Goal: Find specific page/section: Find specific page/section

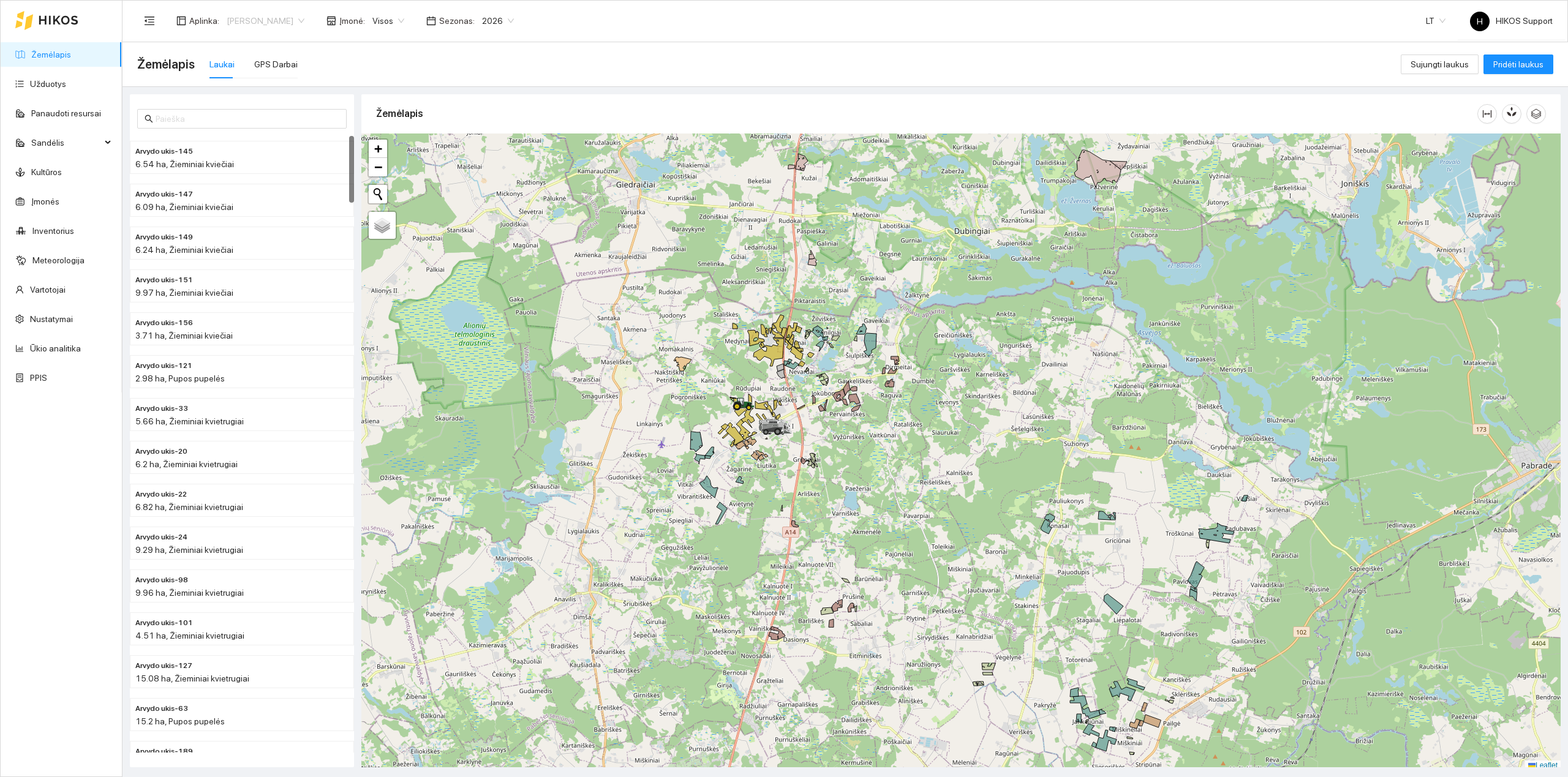
click at [253, 19] on span "Arvydas Paukštys" at bounding box center [265, 21] width 78 height 19
click at [258, 151] on div "ŽŪB Linkuva" at bounding box center [285, 152] width 120 height 14
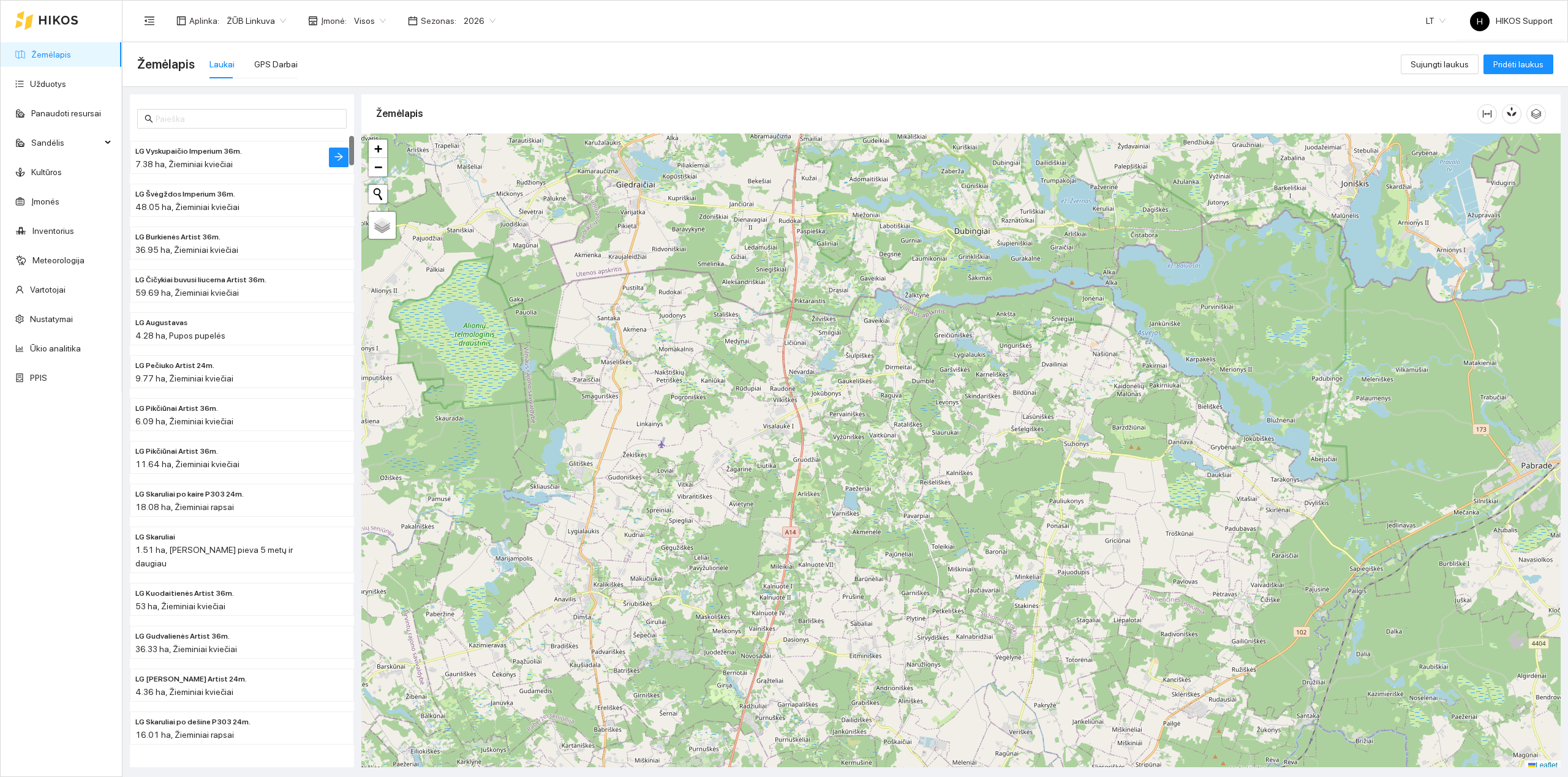
click at [199, 162] on span "7.38 ha, Žieminiai kviečiai" at bounding box center [184, 164] width 97 height 10
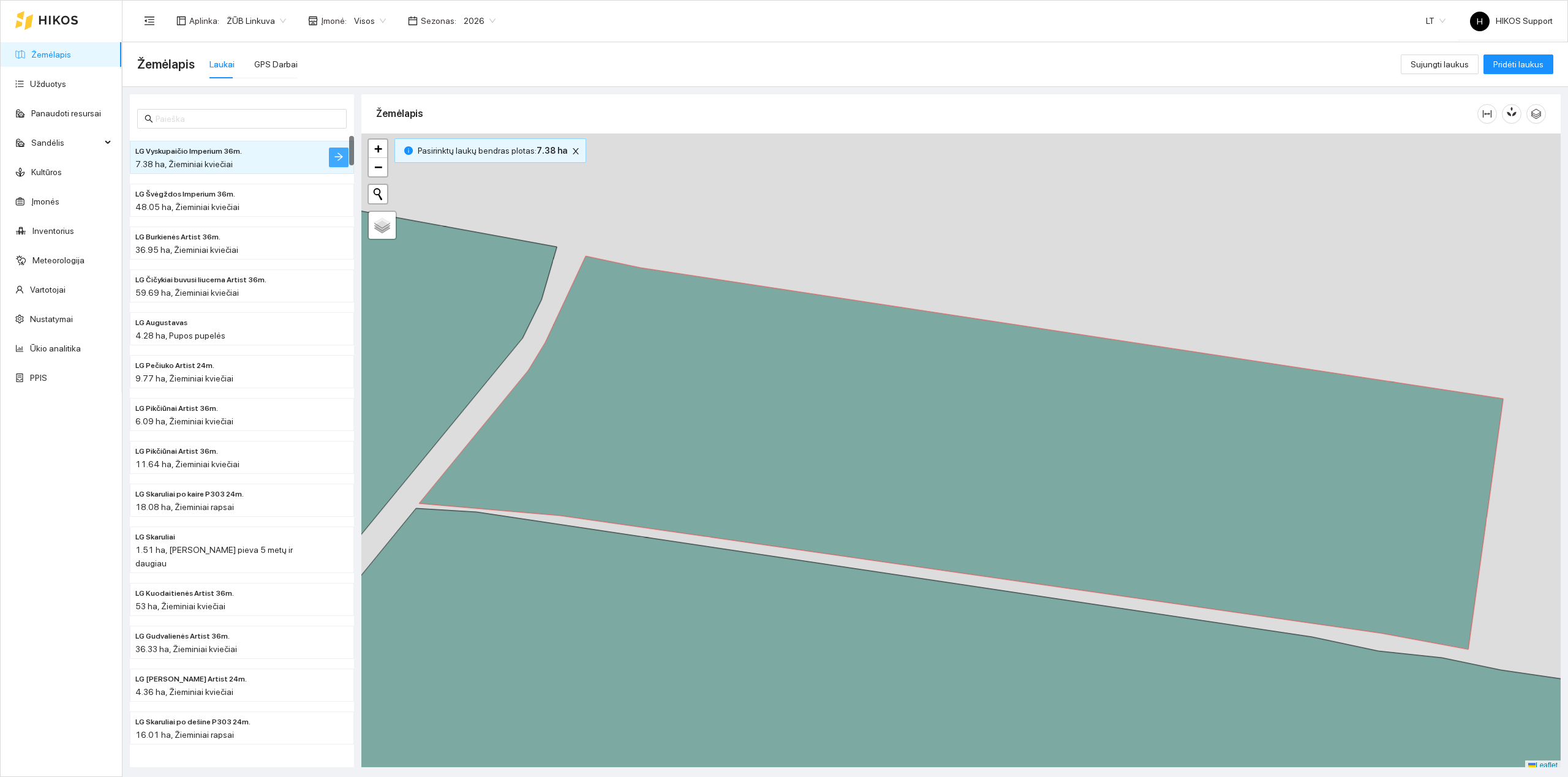
click at [337, 163] on span "arrow-right" at bounding box center [339, 157] width 10 height 12
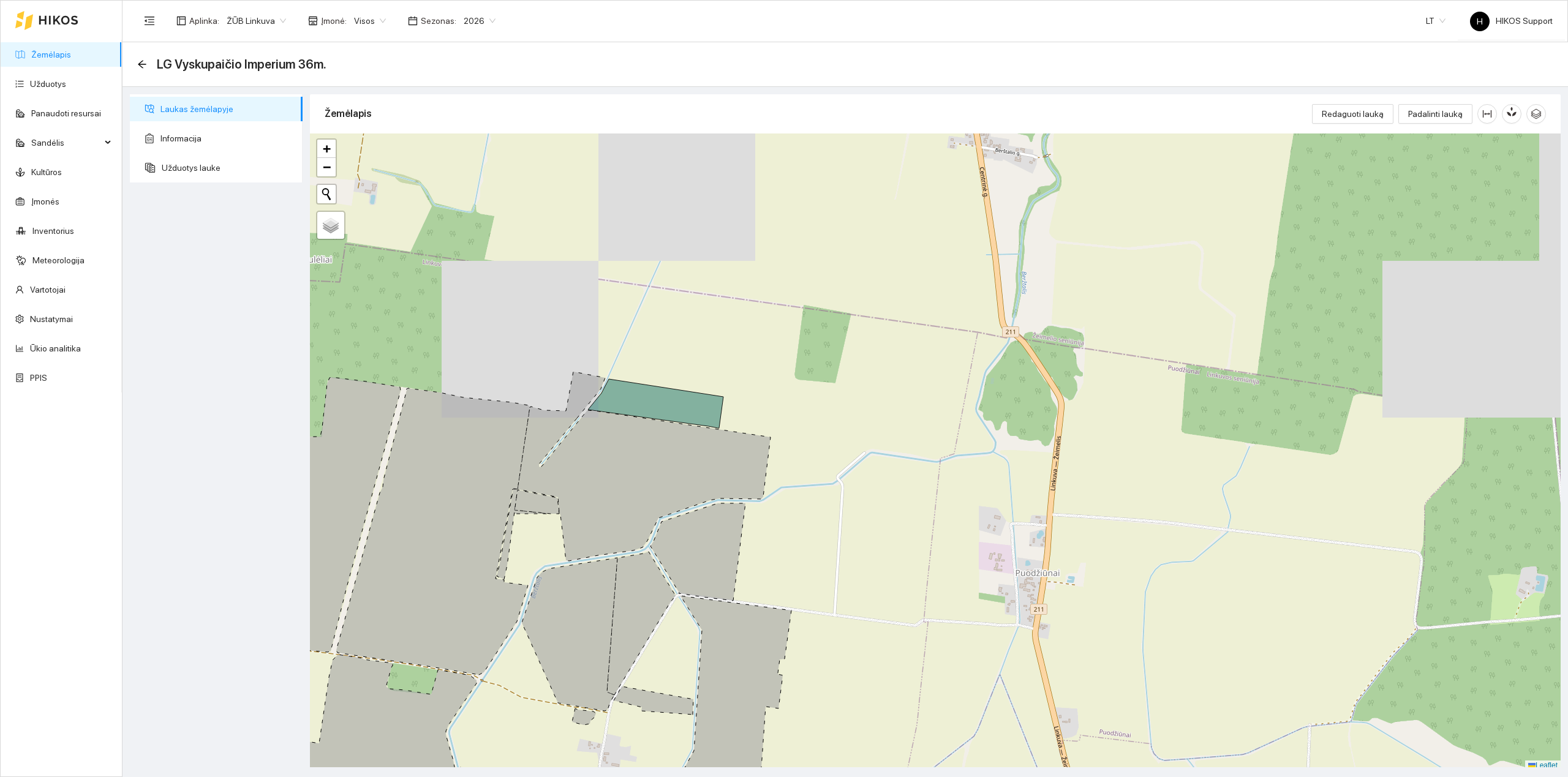
click at [147, 67] on div "LG Vyskupaičio Imperium 36m." at bounding box center [235, 64] width 197 height 19
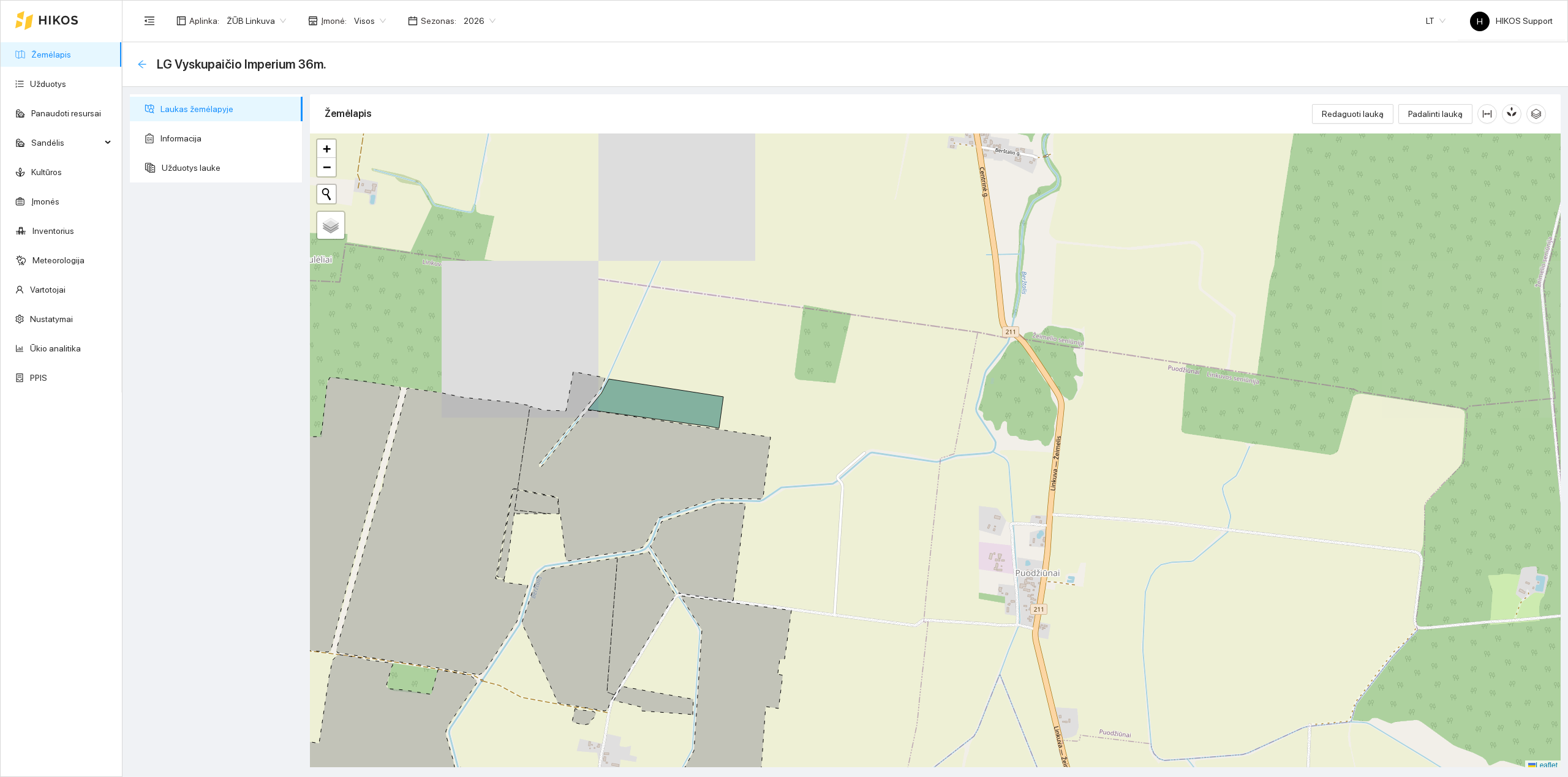
click at [144, 67] on icon "arrow-left" at bounding box center [142, 64] width 10 height 10
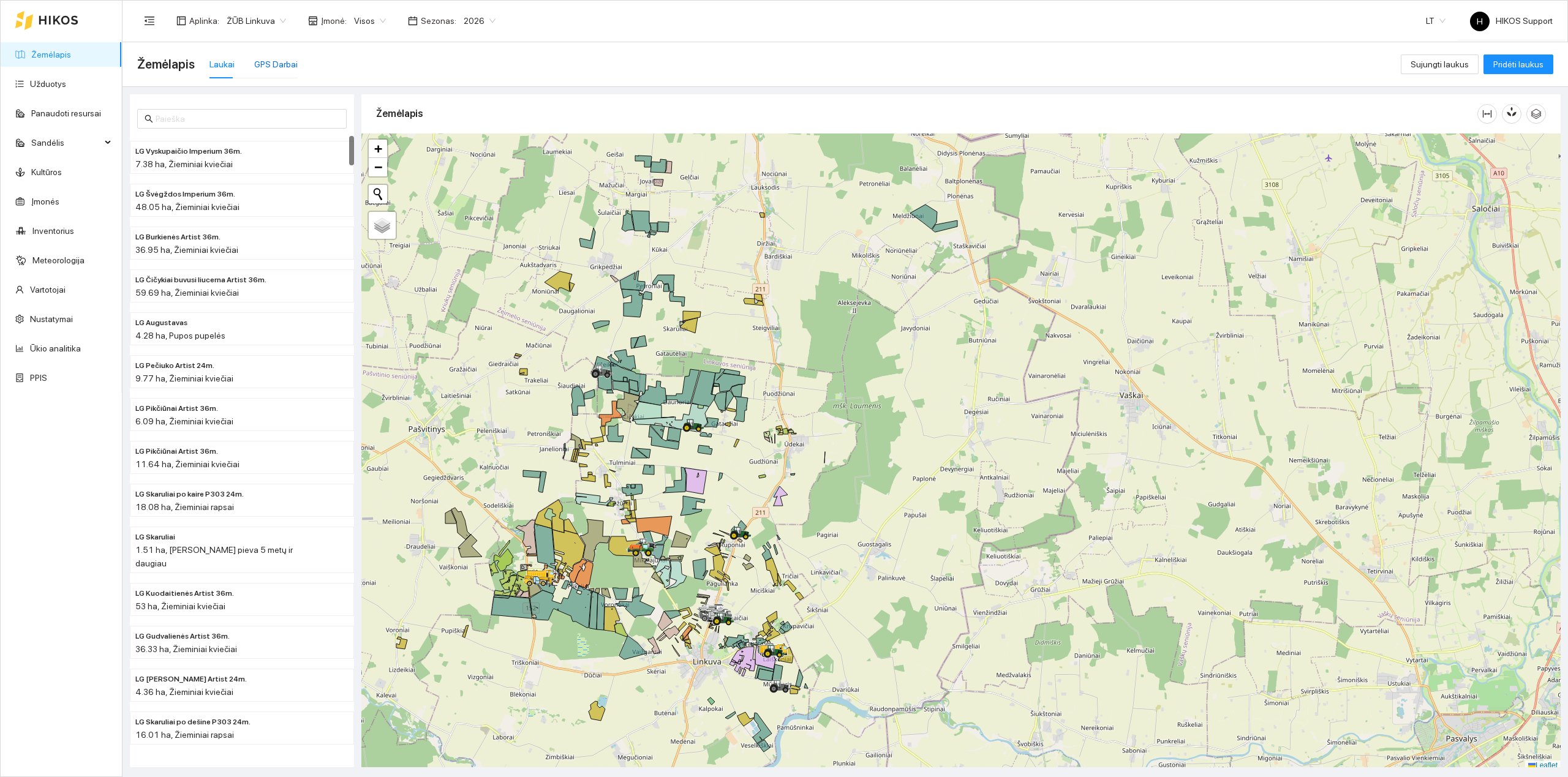
click at [281, 66] on div "GPS Darbai" at bounding box center [276, 64] width 44 height 14
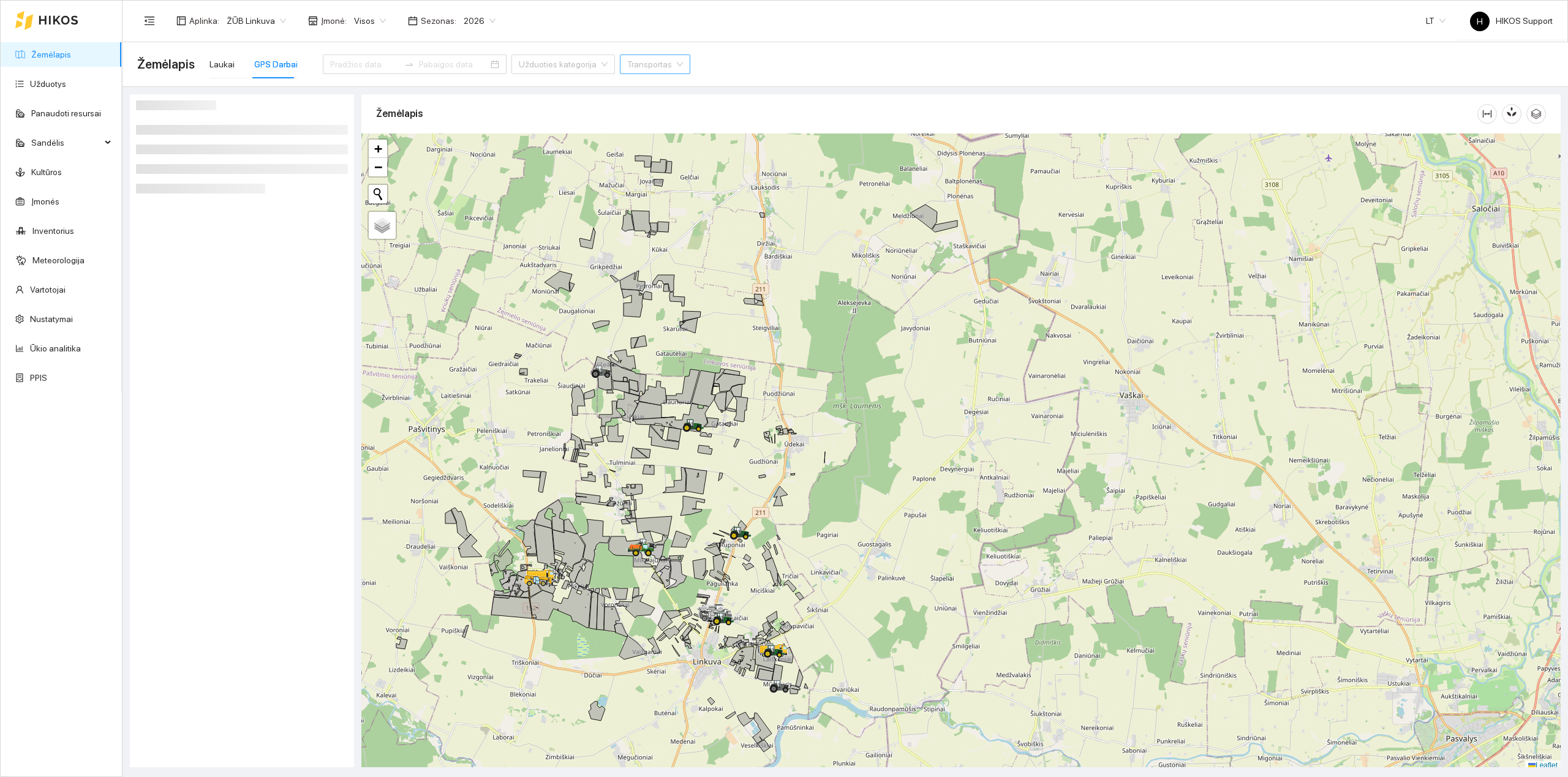
click at [627, 67] on input "search" at bounding box center [651, 65] width 47 height 19
click at [639, 64] on div "Transportas" at bounding box center [655, 64] width 70 height 19
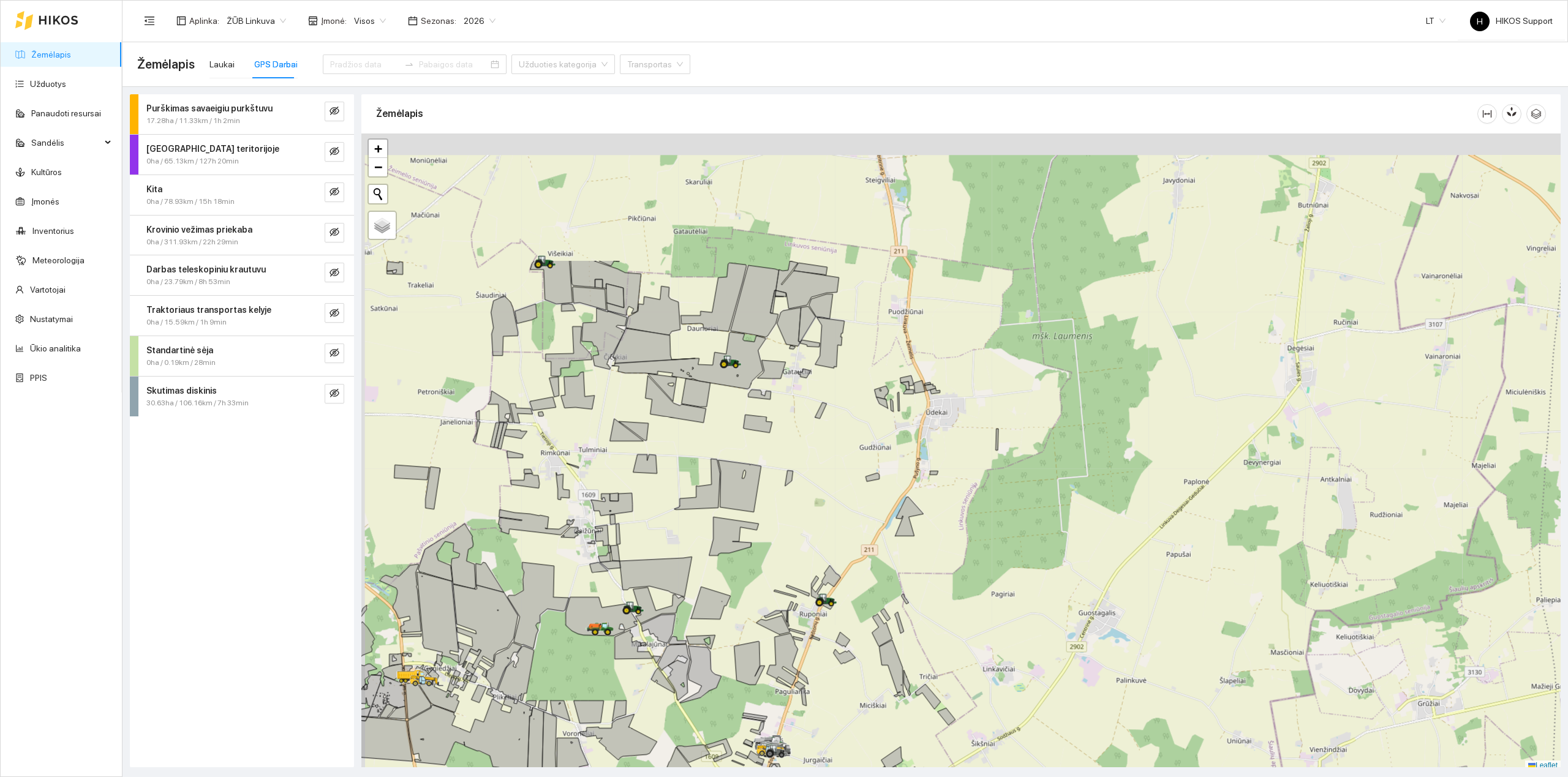
scroll to position [4, 0]
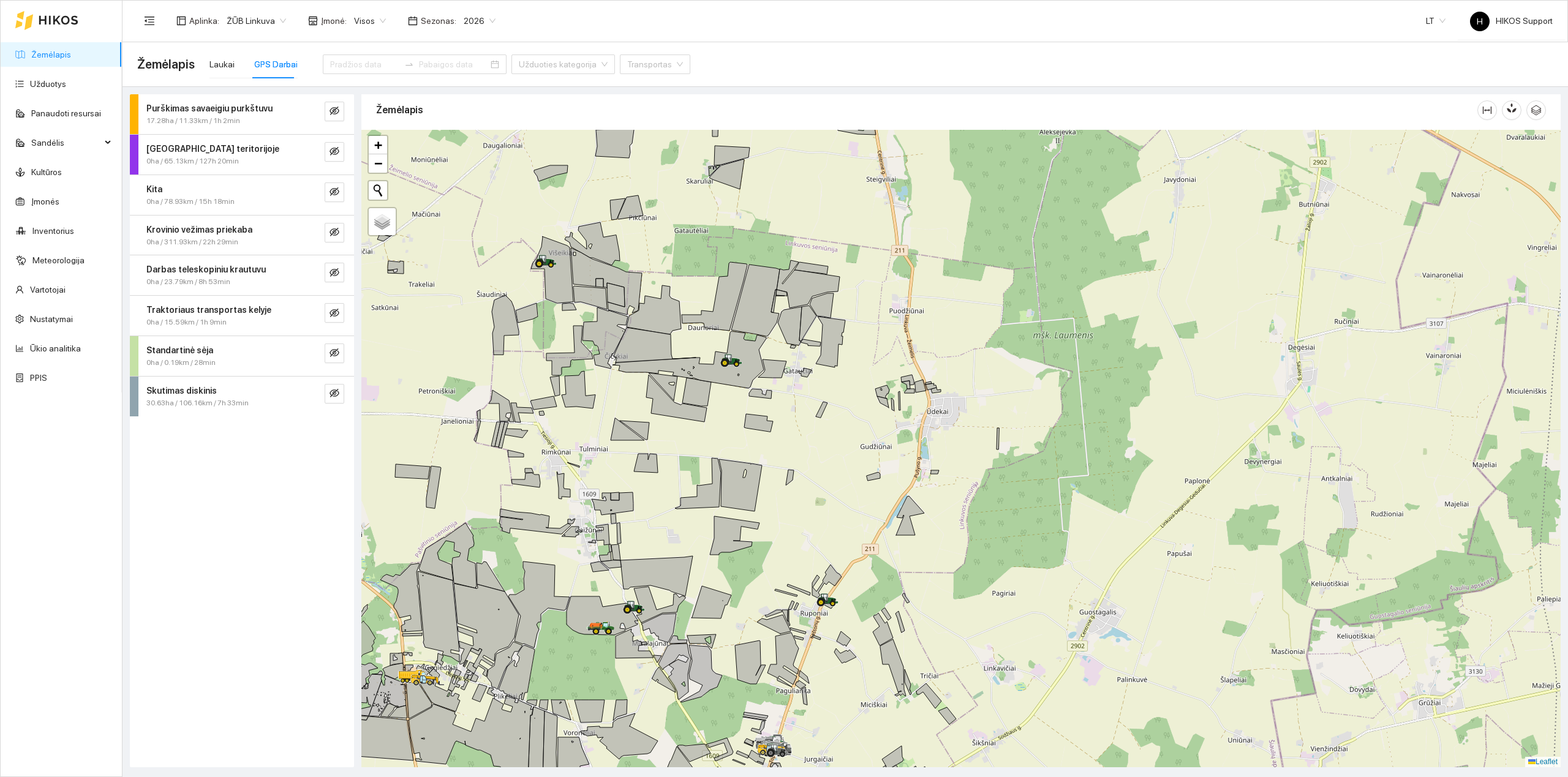
drag, startPoint x: 702, startPoint y: 347, endPoint x: 734, endPoint y: 401, distance: 62.8
click at [737, 401] on div at bounding box center [961, 449] width 1199 height 637
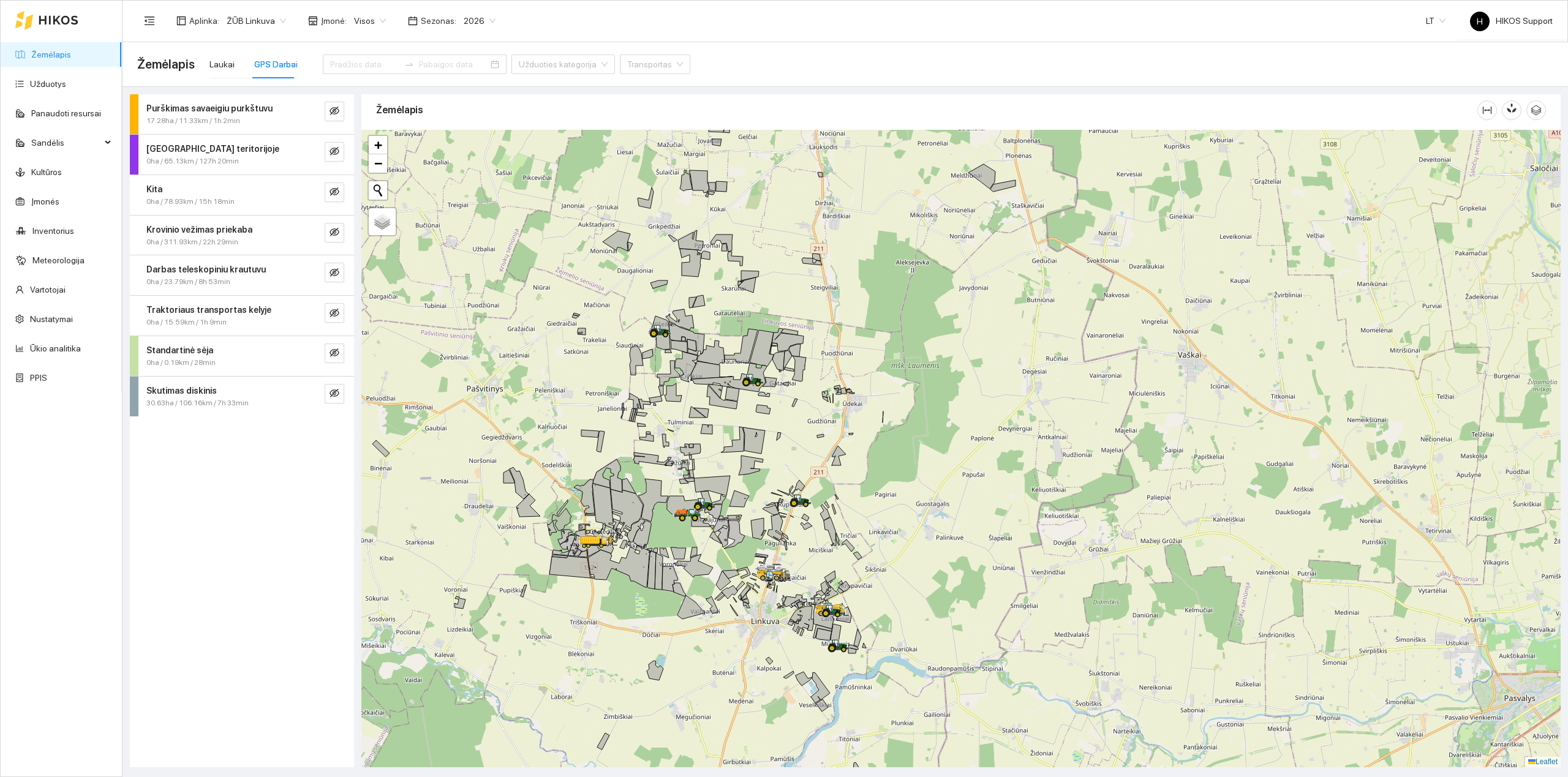
drag, startPoint x: 742, startPoint y: 588, endPoint x: 732, endPoint y: 528, distance: 60.8
click at [734, 528] on icon at bounding box center [734, 534] width 21 height 29
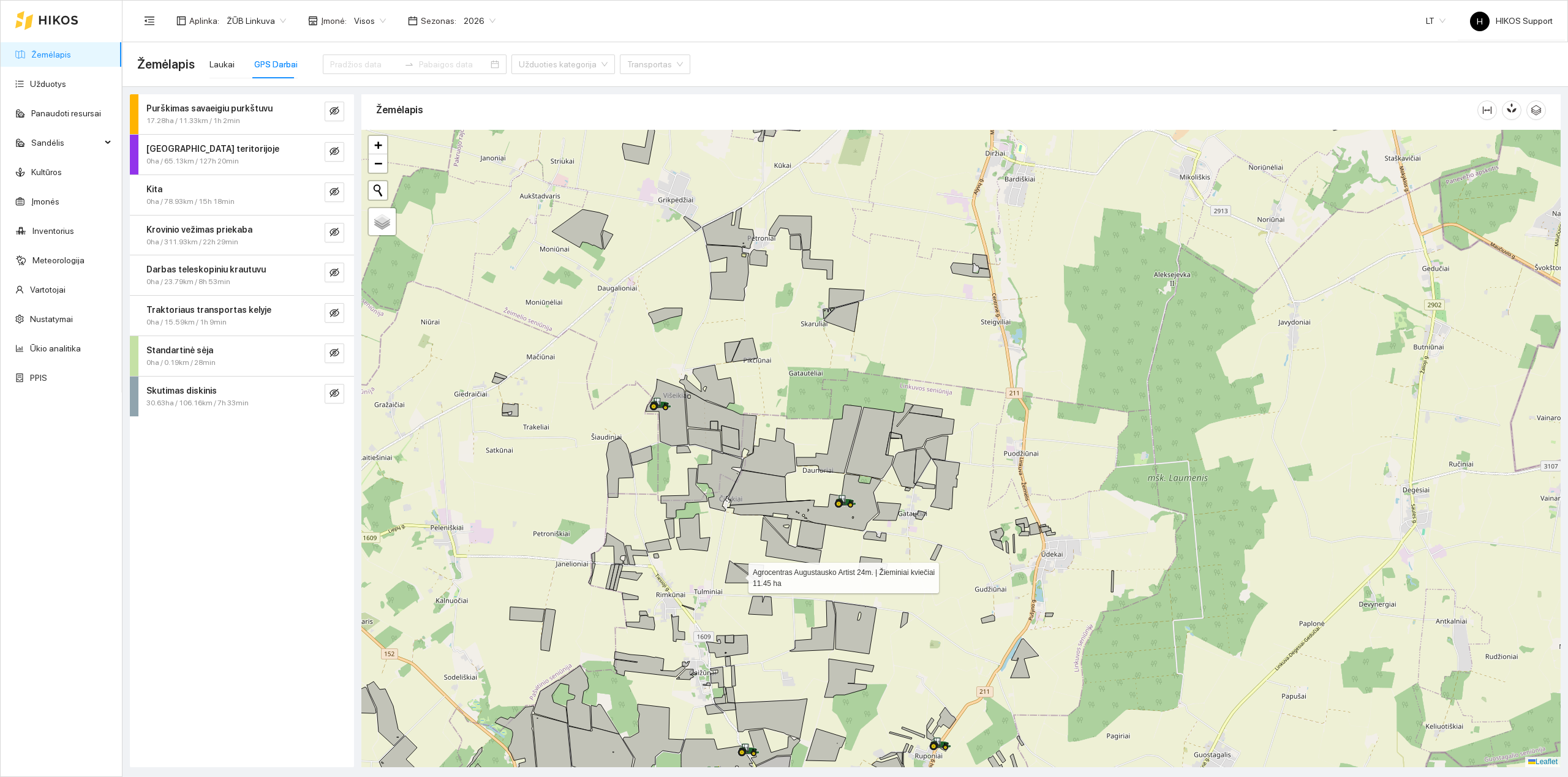
drag, startPoint x: 727, startPoint y: 576, endPoint x: 707, endPoint y: 440, distance: 137.5
click at [725, 561] on icon at bounding box center [742, 571] width 34 height 22
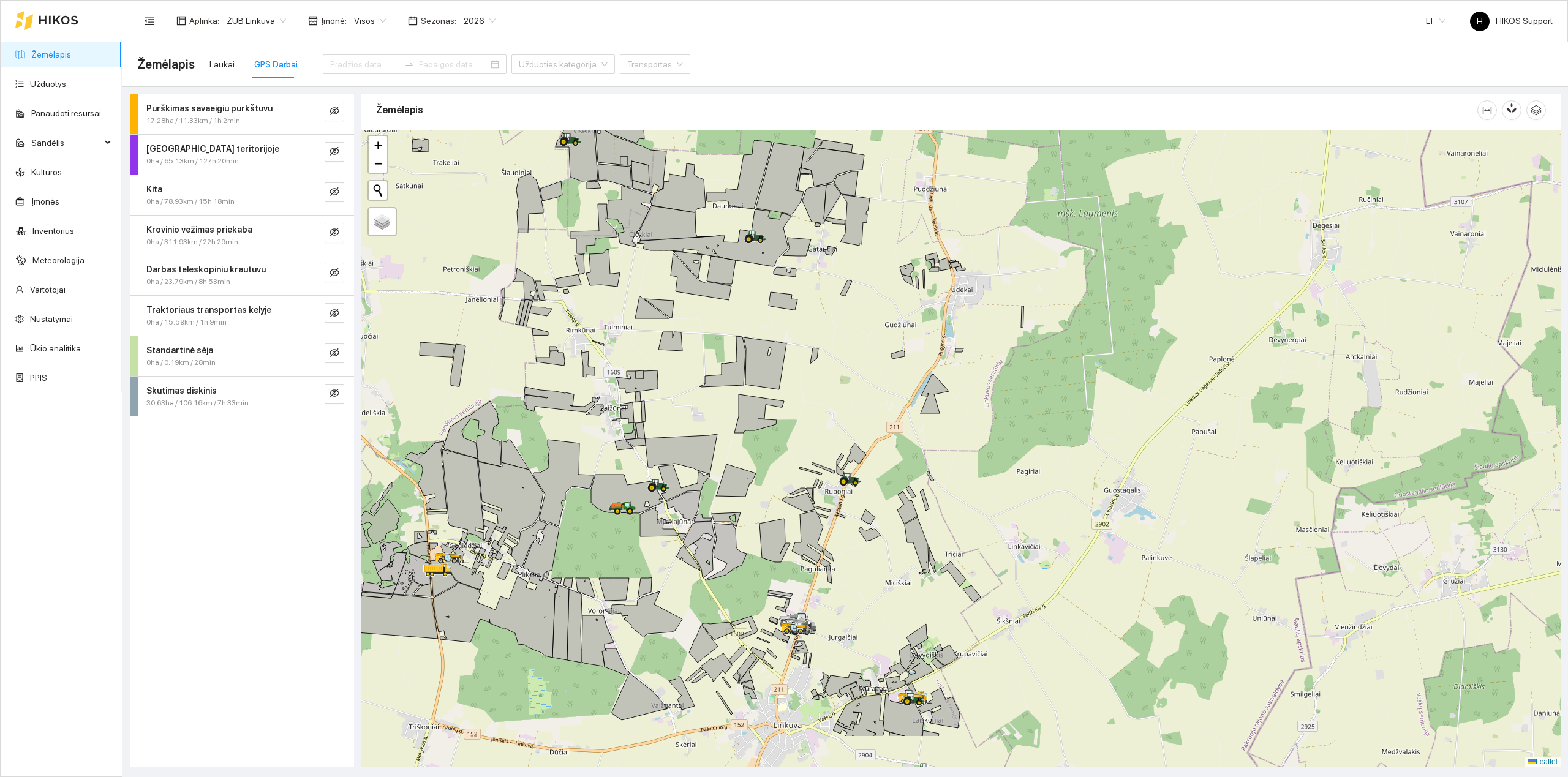
drag, startPoint x: 721, startPoint y: 660, endPoint x: 642, endPoint y: 545, distance: 139.5
click at [642, 545] on div at bounding box center [961, 449] width 1199 height 637
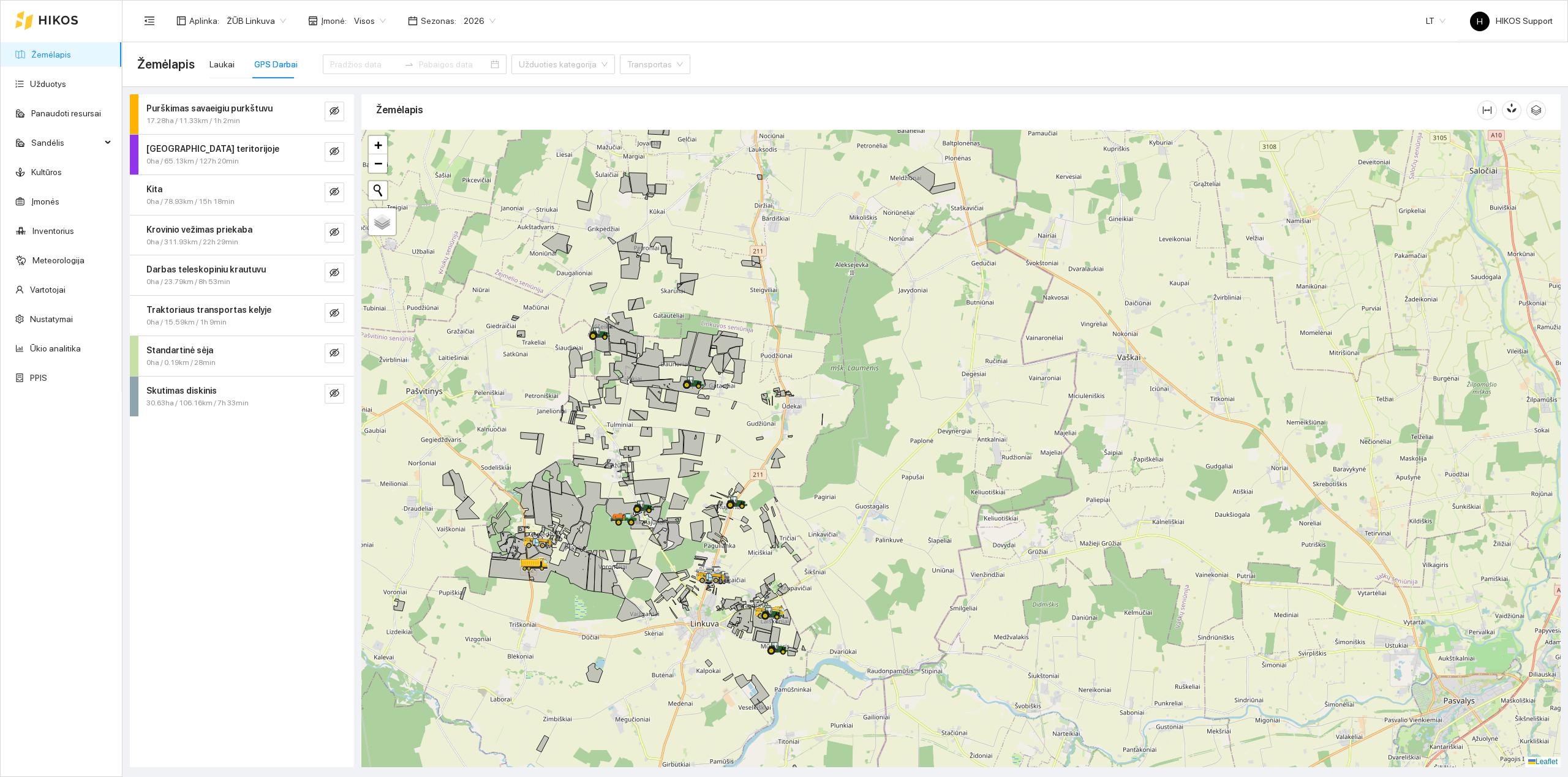
click at [677, 664] on div at bounding box center [961, 449] width 1199 height 637
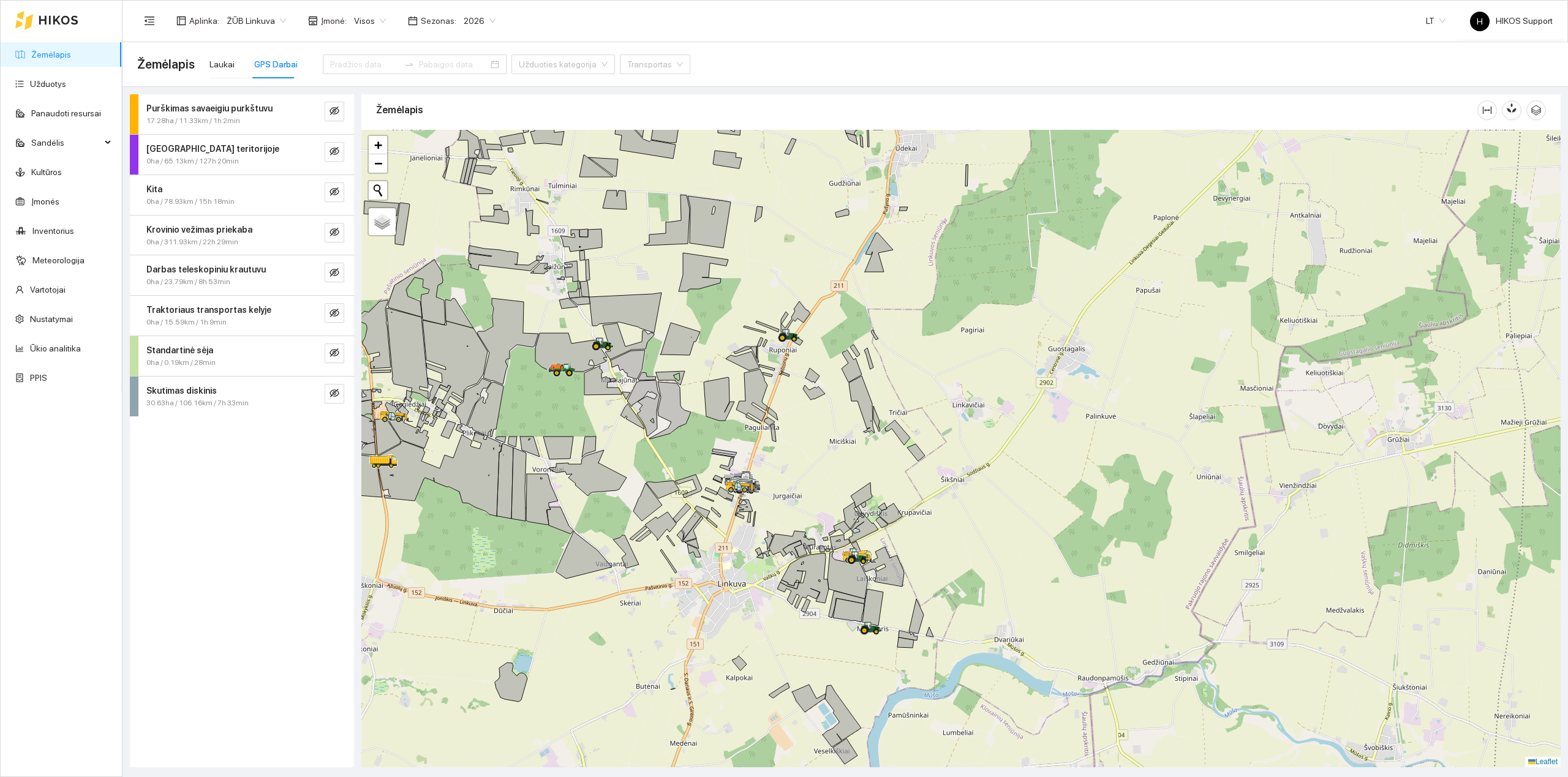
drag, startPoint x: 566, startPoint y: 435, endPoint x: 662, endPoint y: 444, distance: 96.4
click at [662, 444] on div at bounding box center [961, 449] width 1199 height 637
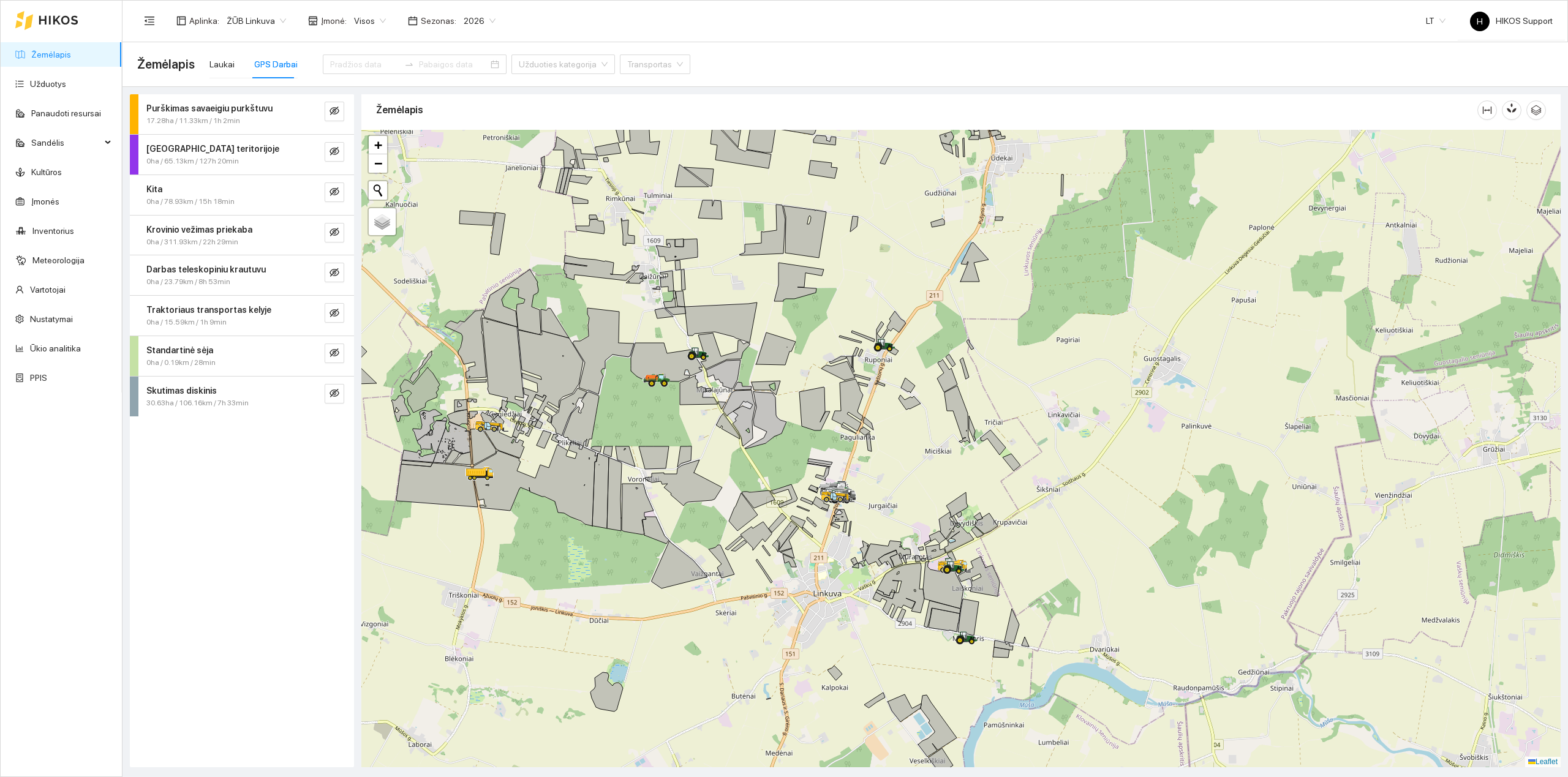
drag, startPoint x: 903, startPoint y: 475, endPoint x: 767, endPoint y: 508, distance: 139.9
click at [776, 508] on div at bounding box center [961, 449] width 1199 height 637
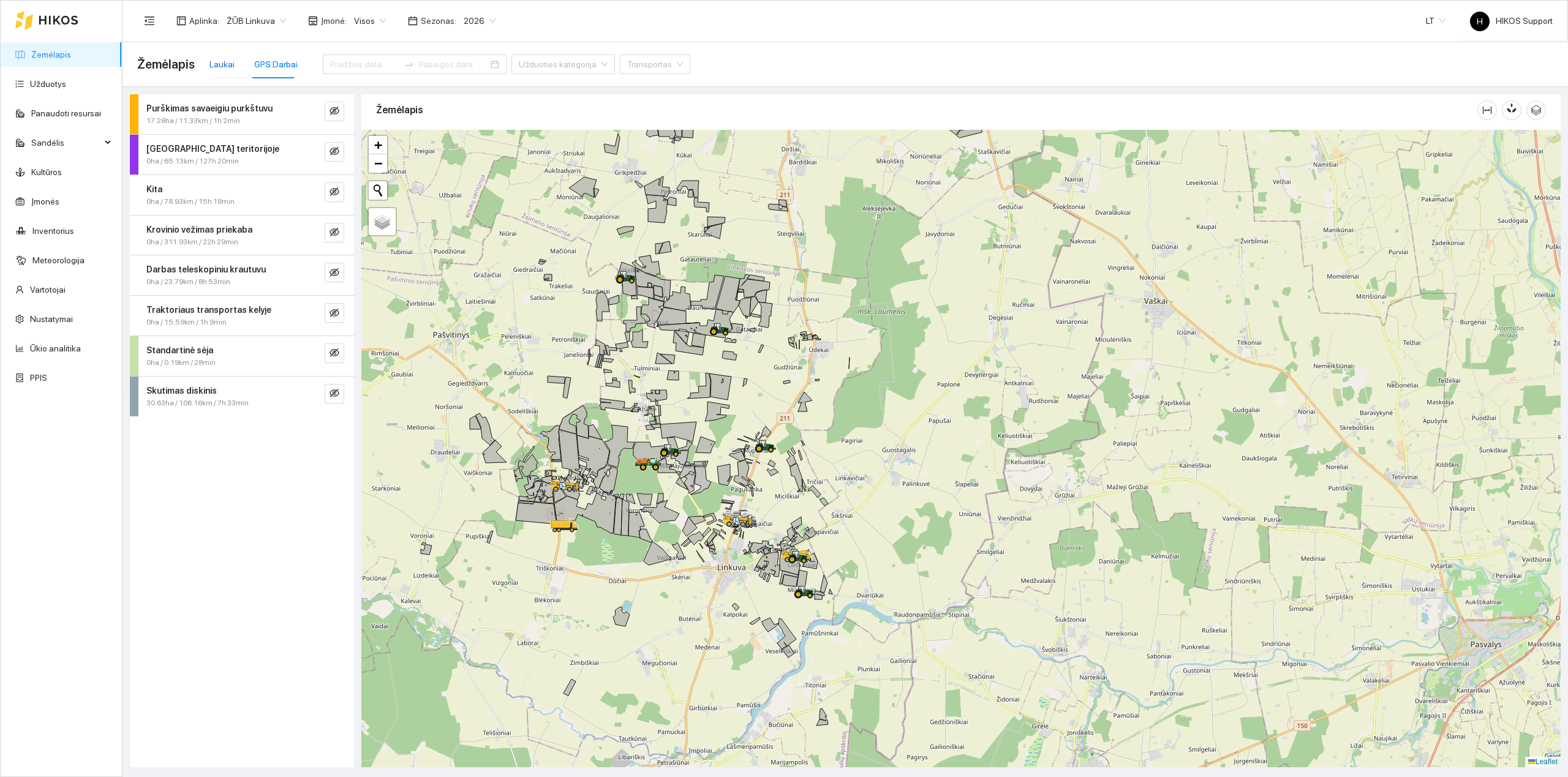
click at [214, 67] on div "Laukai" at bounding box center [222, 64] width 25 height 14
